Goal: Information Seeking & Learning: Learn about a topic

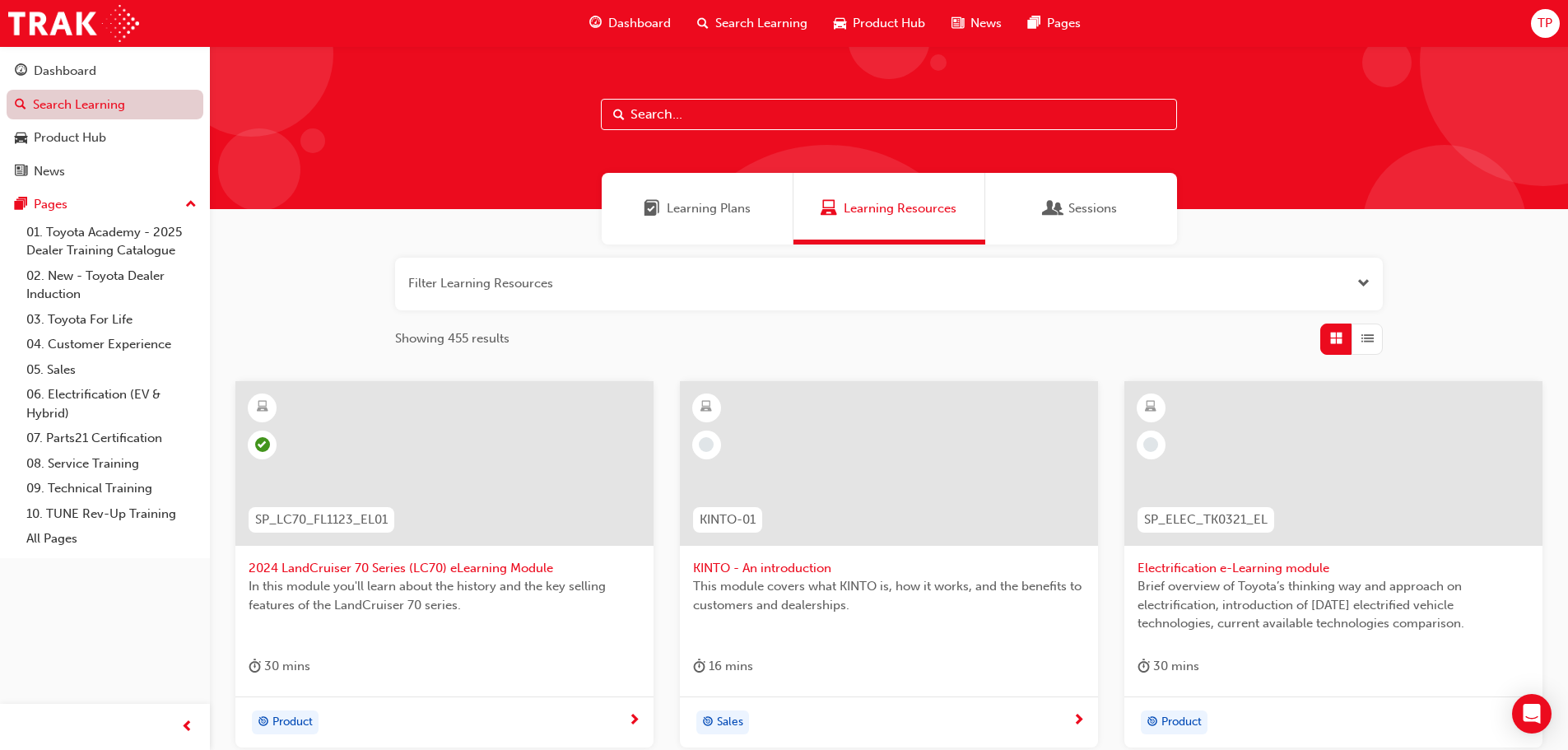
click at [143, 112] on link "Search Learning" at bounding box center [105, 104] width 196 height 31
click at [147, 83] on link "Dashboard" at bounding box center [105, 70] width 196 height 31
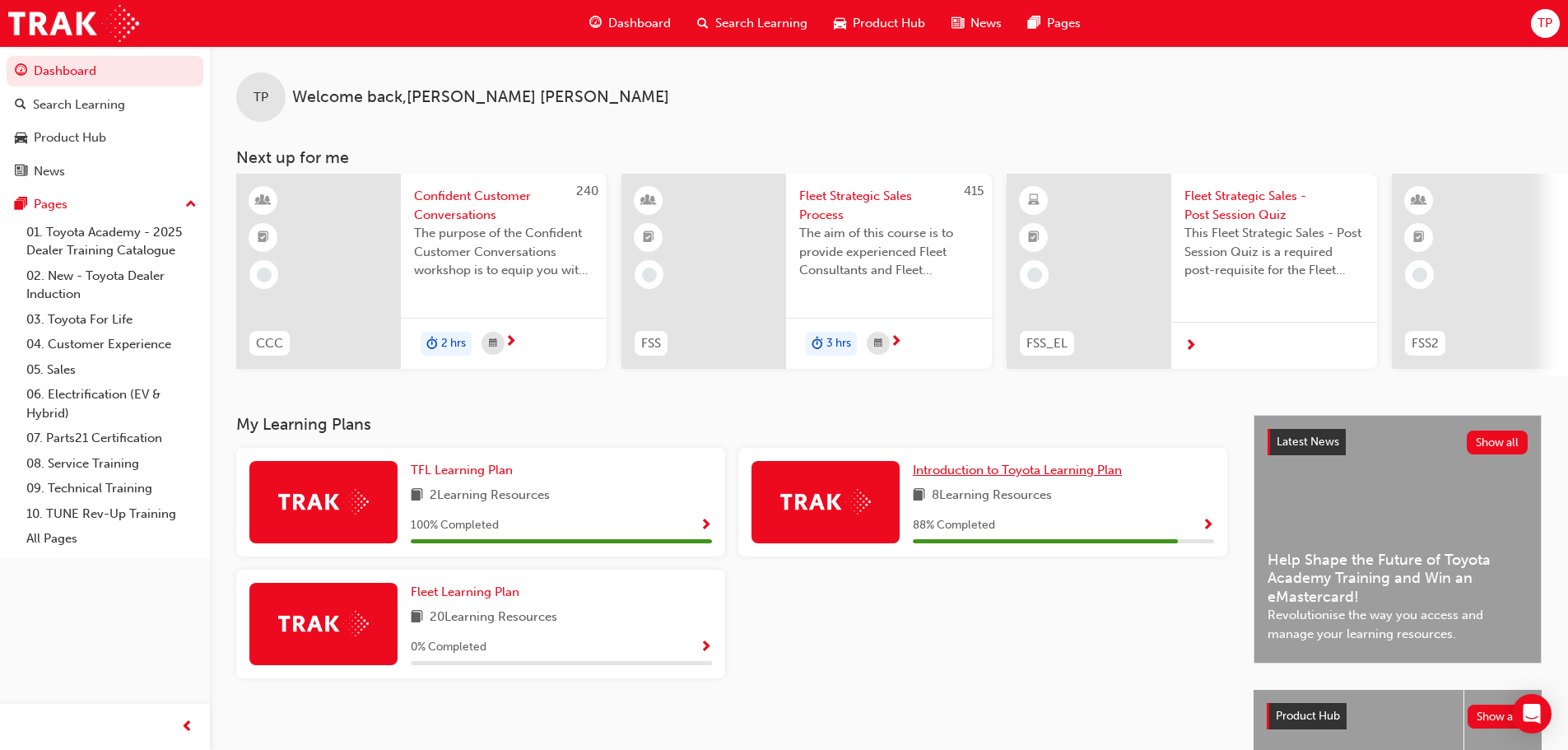
click at [1045, 477] on span "Introduction to Toyota Learning Plan" at bounding box center [1017, 469] width 209 height 15
